Goal: Task Accomplishment & Management: Use online tool/utility

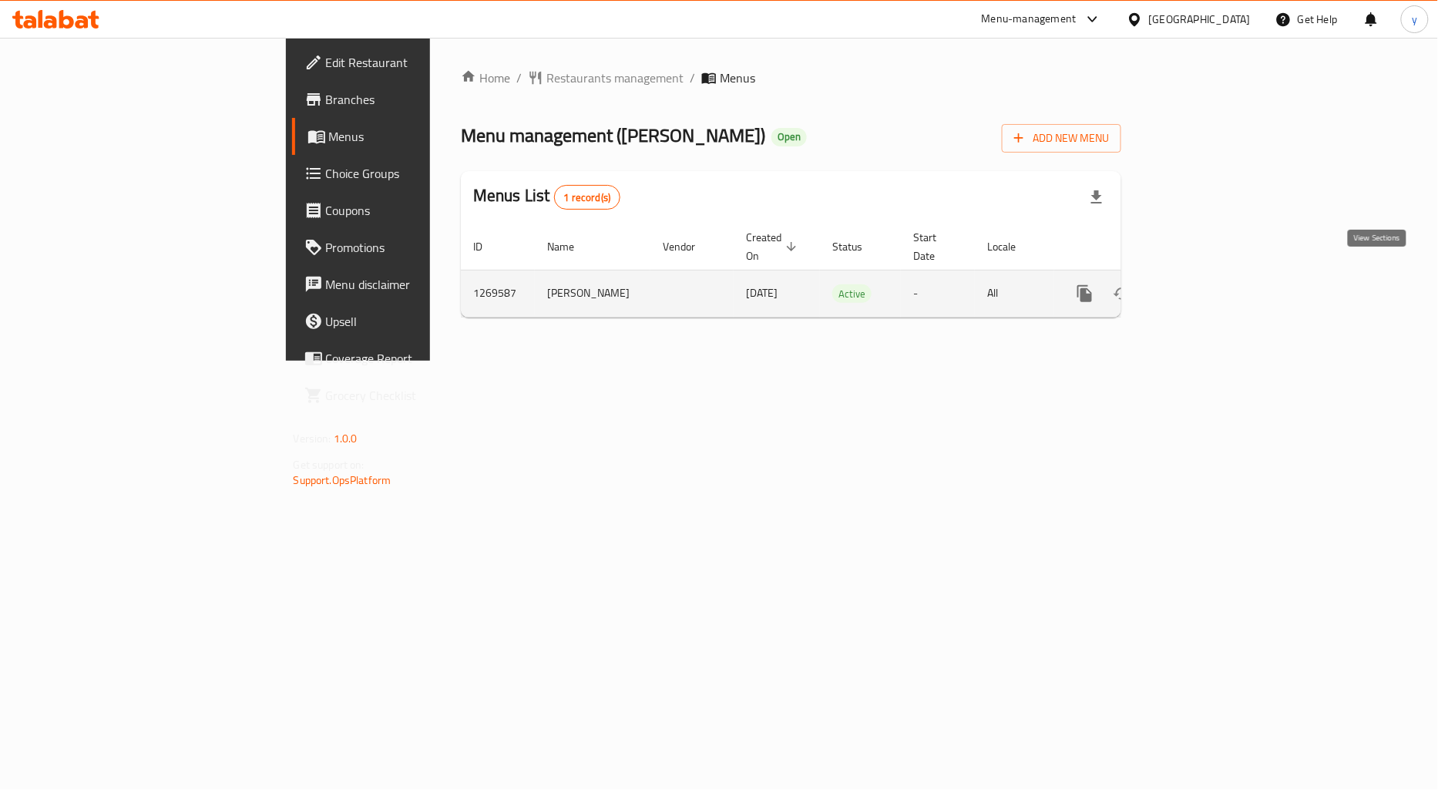
click at [1203, 287] on icon "enhanced table" at bounding box center [1196, 294] width 14 height 14
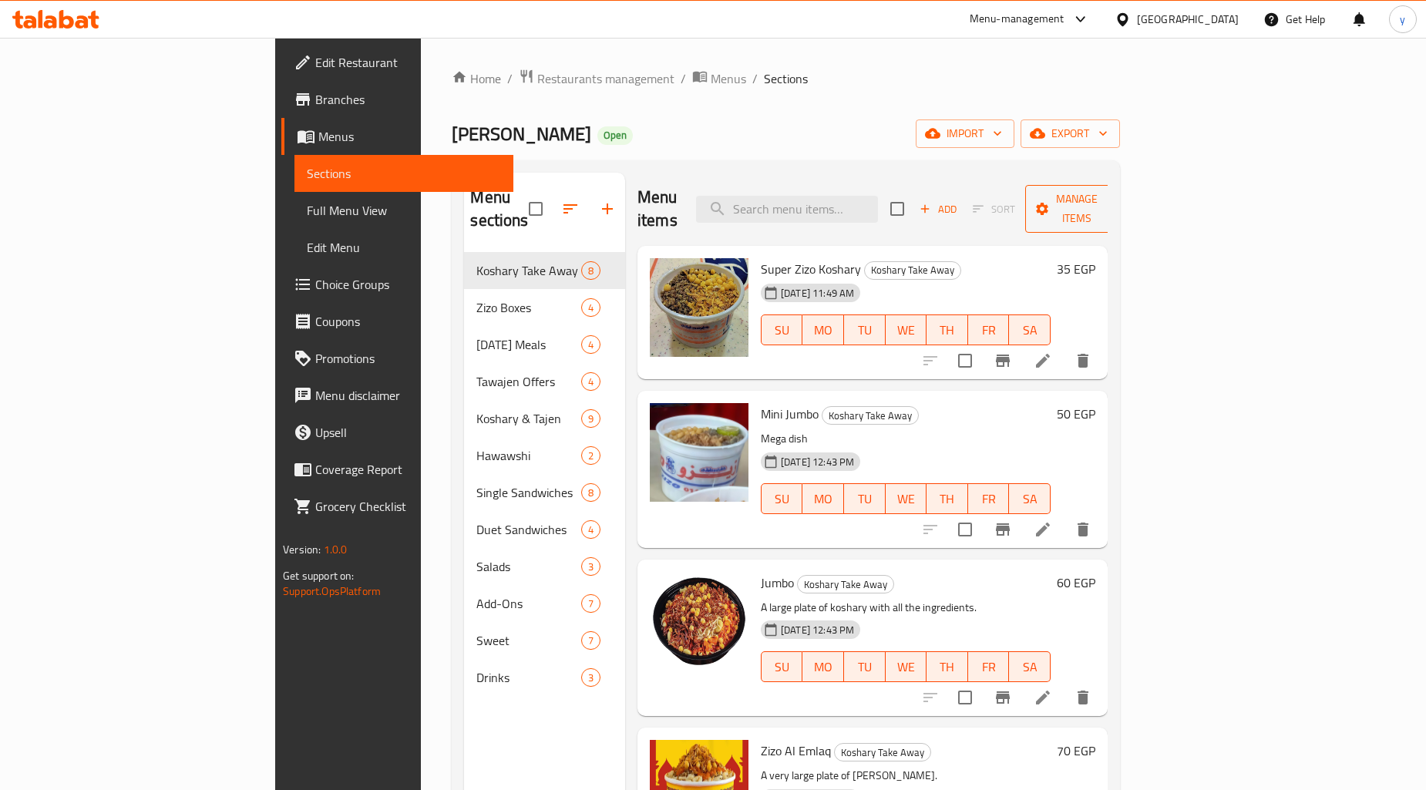
click at [1129, 185] on button "Manage items" at bounding box center [1076, 209] width 103 height 48
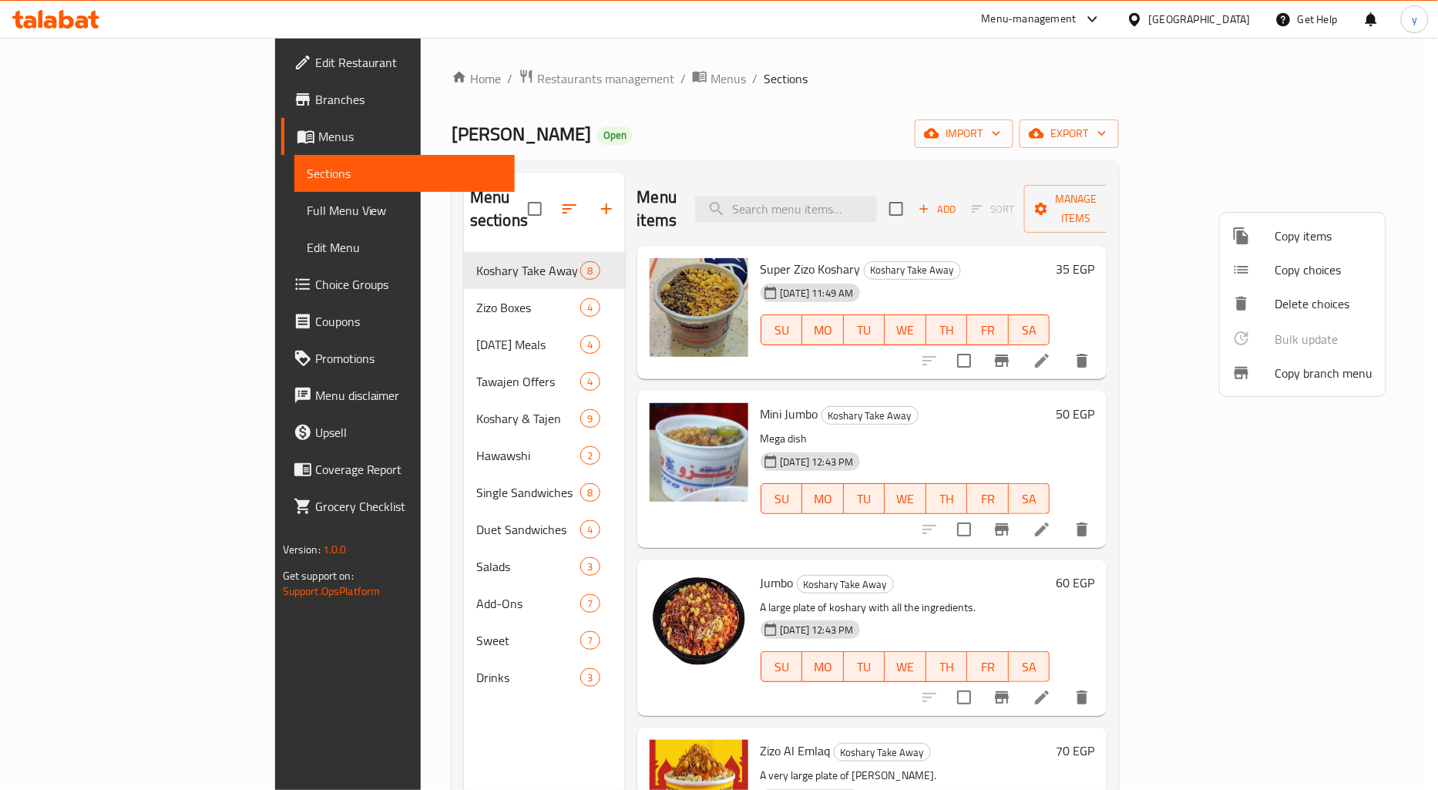
click at [1289, 380] on span "Copy branch menu" at bounding box center [1325, 373] width 98 height 19
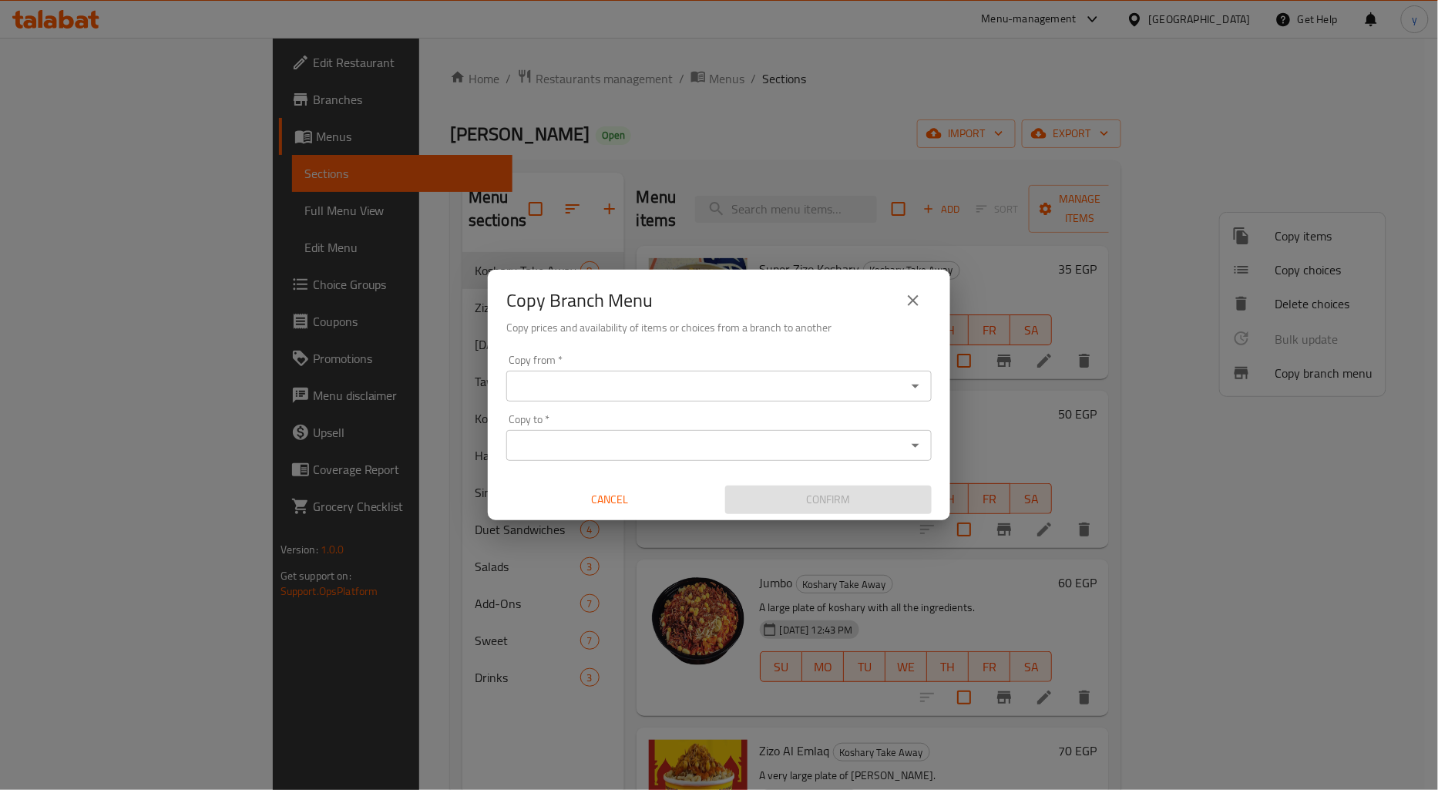
click at [810, 366] on div "Copy from   * Copy from *" at bounding box center [719, 378] width 426 height 47
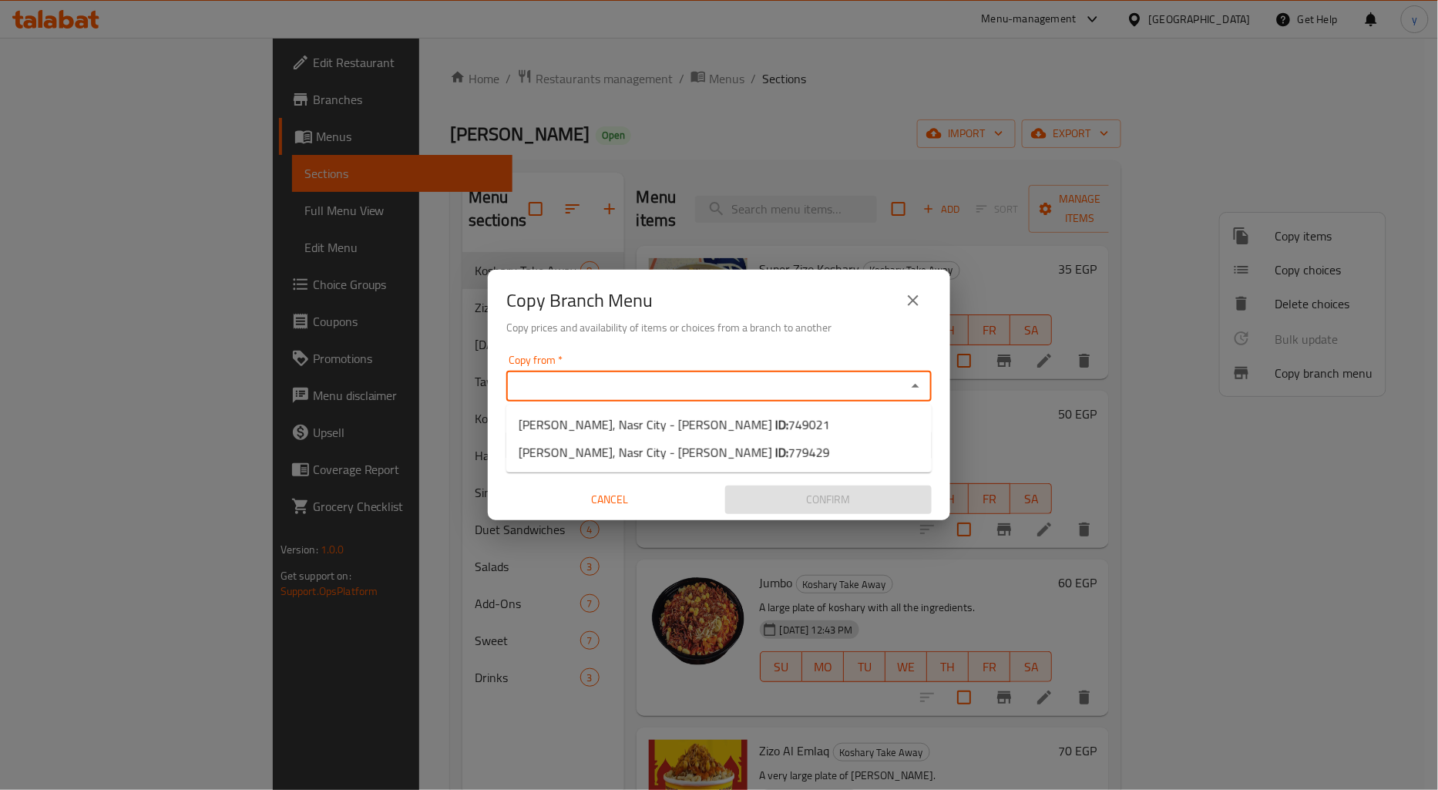
click at [810, 376] on input "Copy from   *" at bounding box center [706, 386] width 391 height 22
click at [789, 426] on span "749021" at bounding box center [810, 424] width 42 height 23
type input "Koshary Zizo, Nasr City - Makram Ebeid"
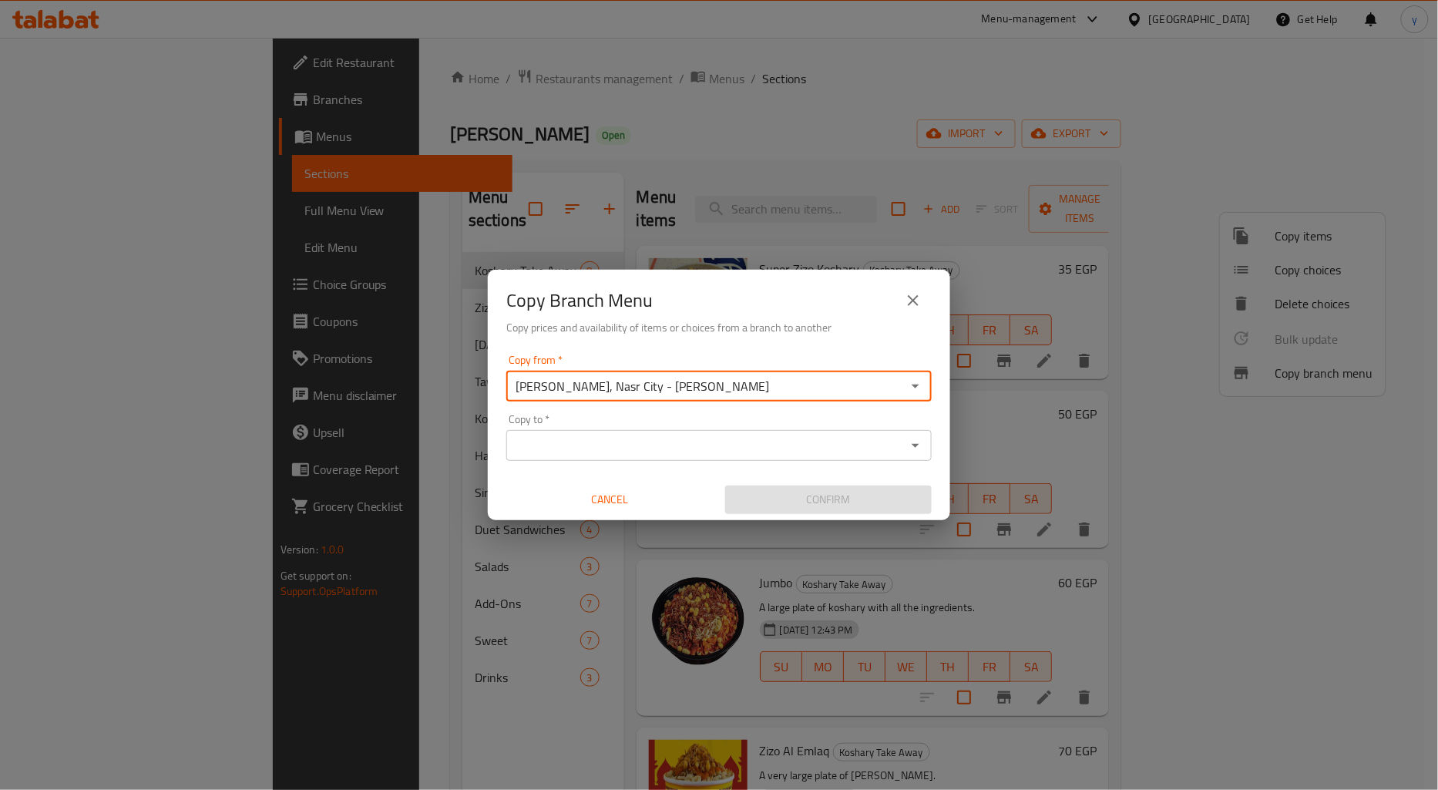
click at [757, 433] on div "Copy to *" at bounding box center [719, 445] width 426 height 31
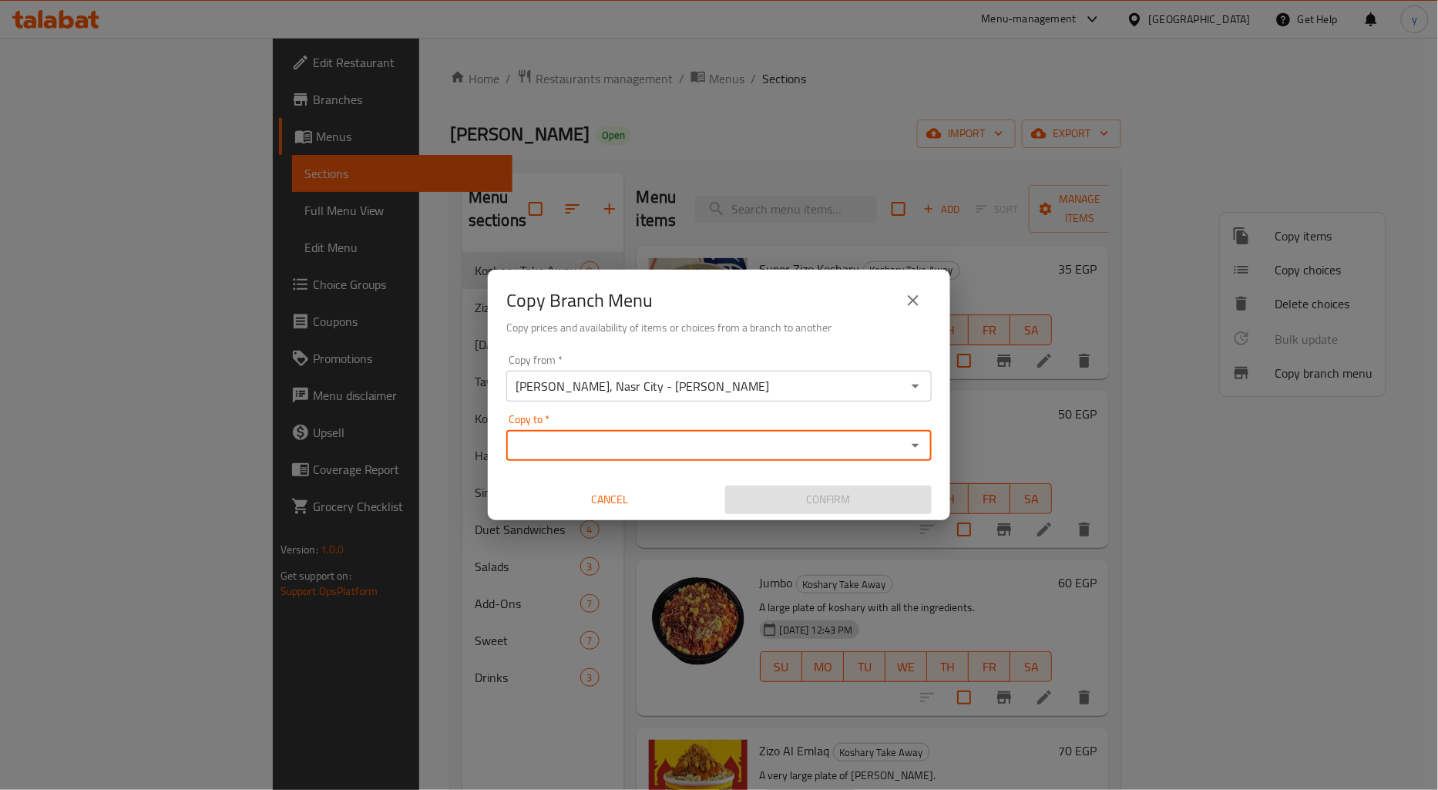
click at [876, 447] on input "Copy to   *" at bounding box center [706, 446] width 391 height 22
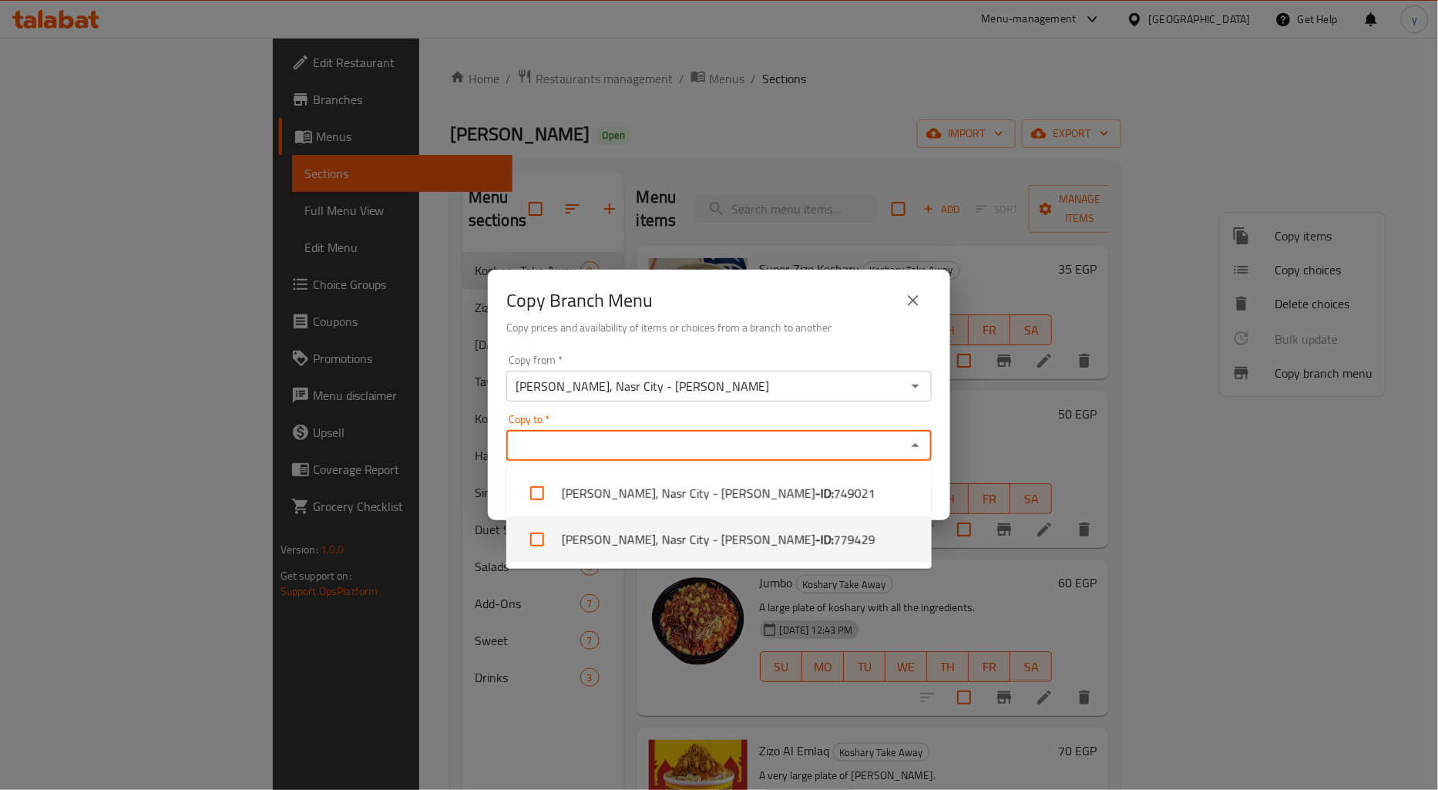
click at [836, 536] on li "Koshary Zizo, Nasr City - Makram Ebeid - ID: 779429" at bounding box center [719, 539] width 426 height 46
checkbox input "true"
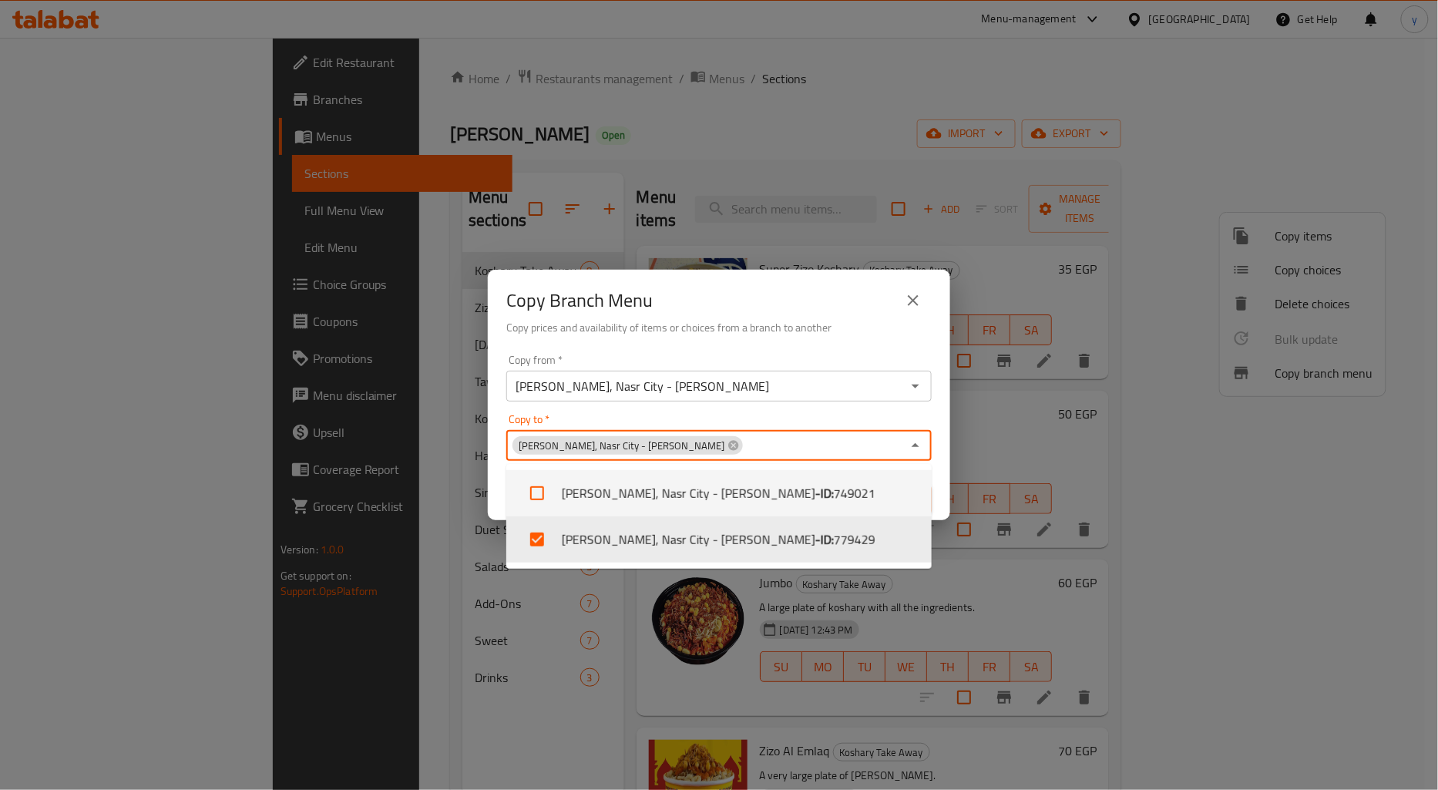
click at [881, 422] on div "Copy to   * Koshary Zizo, Nasr City - Makram Ebeid Copy to *" at bounding box center [719, 437] width 426 height 47
click at [920, 443] on icon "Close" at bounding box center [916, 445] width 19 height 19
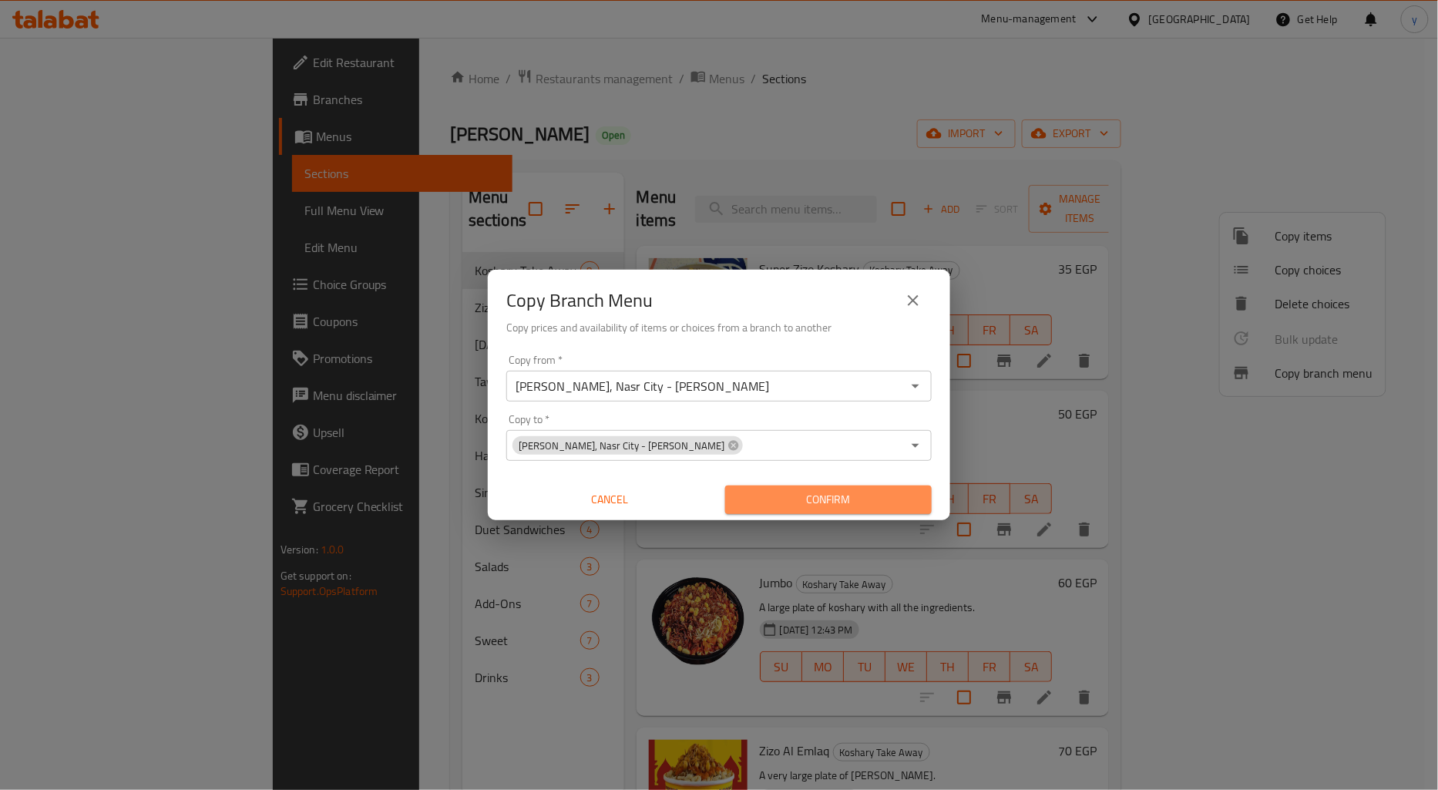
click at [897, 490] on span "Confirm" at bounding box center [829, 499] width 182 height 19
